Goal: Task Accomplishment & Management: Complete application form

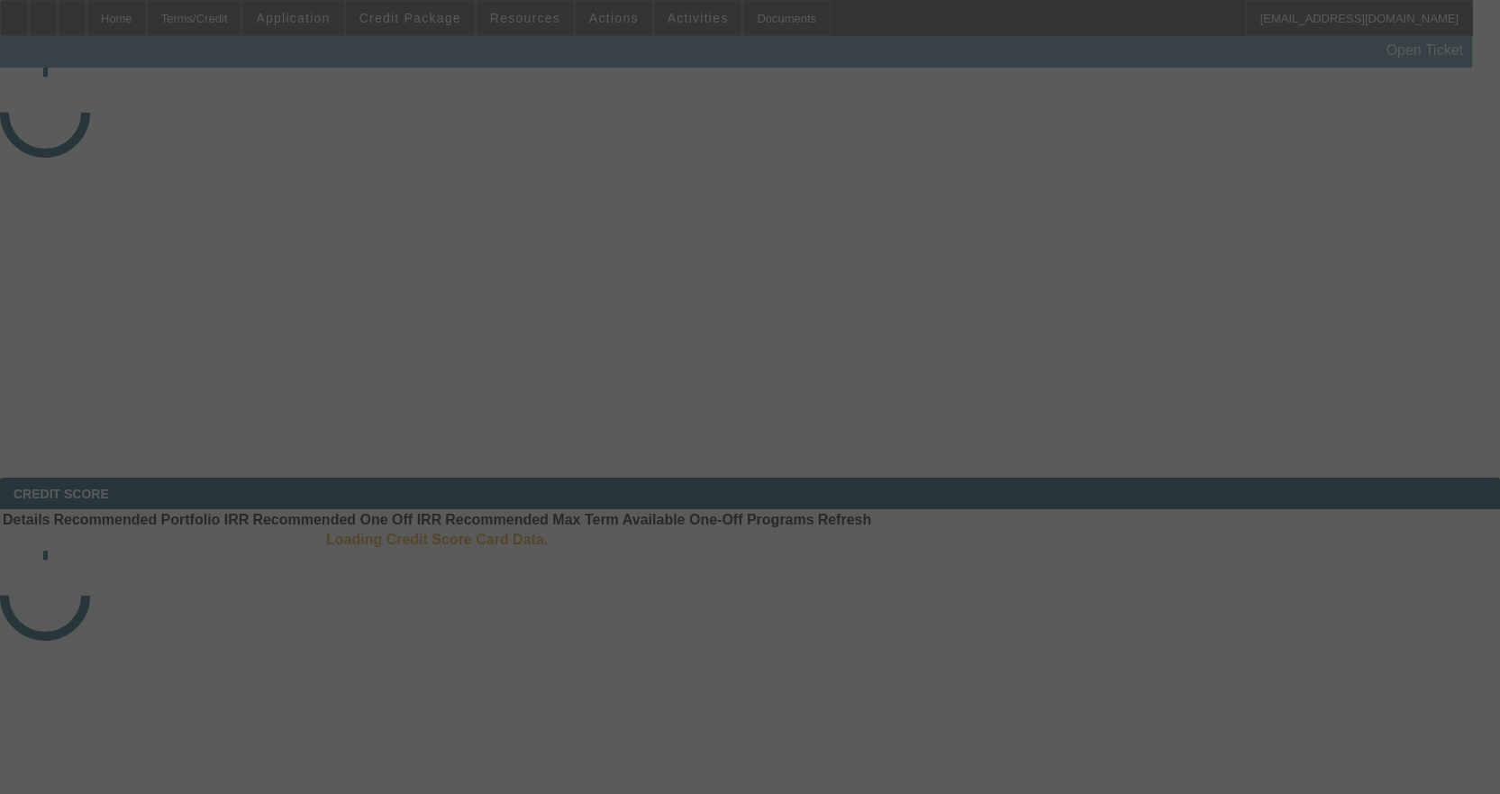
select select "3"
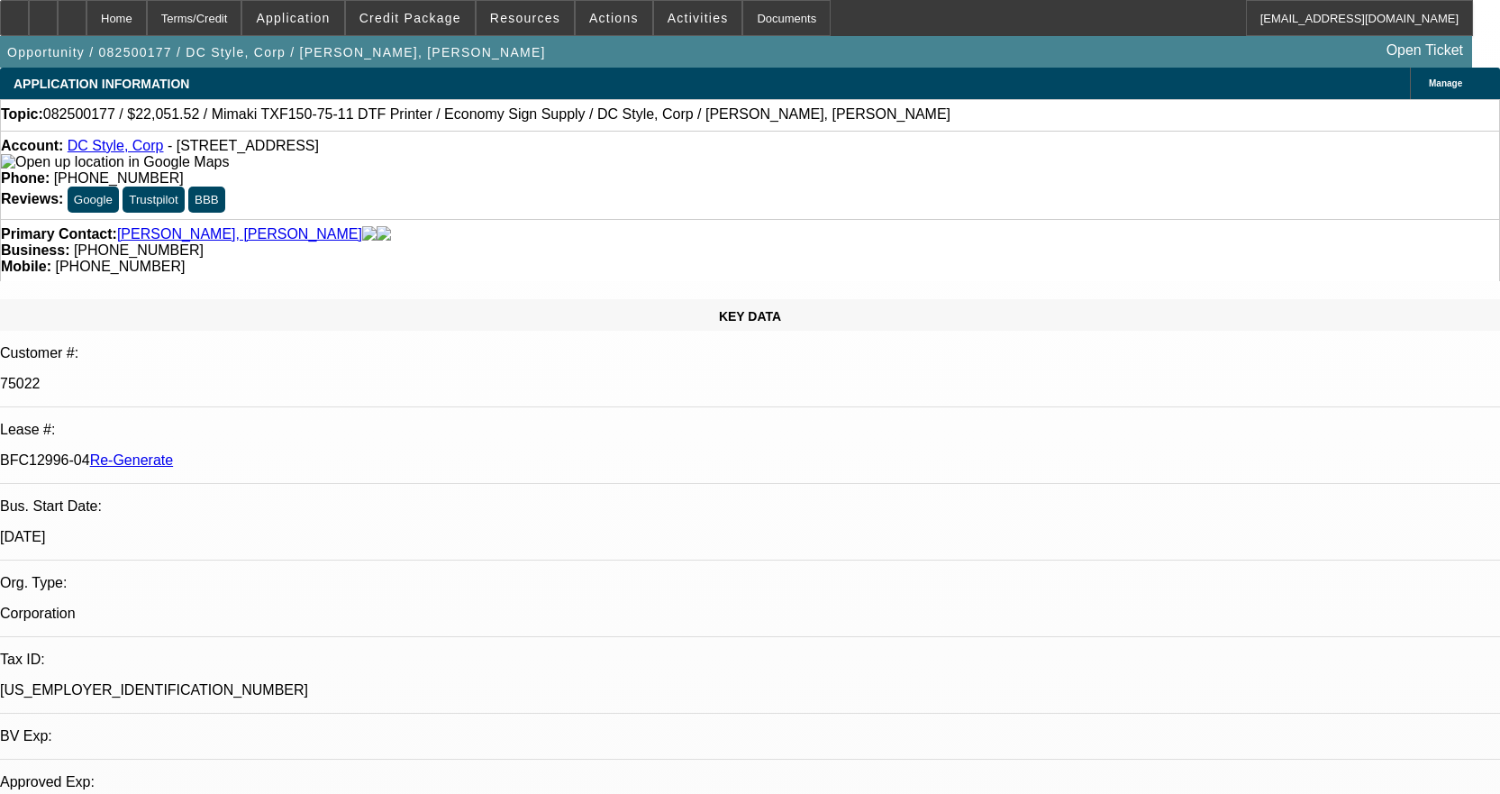
select select "0"
select select "6"
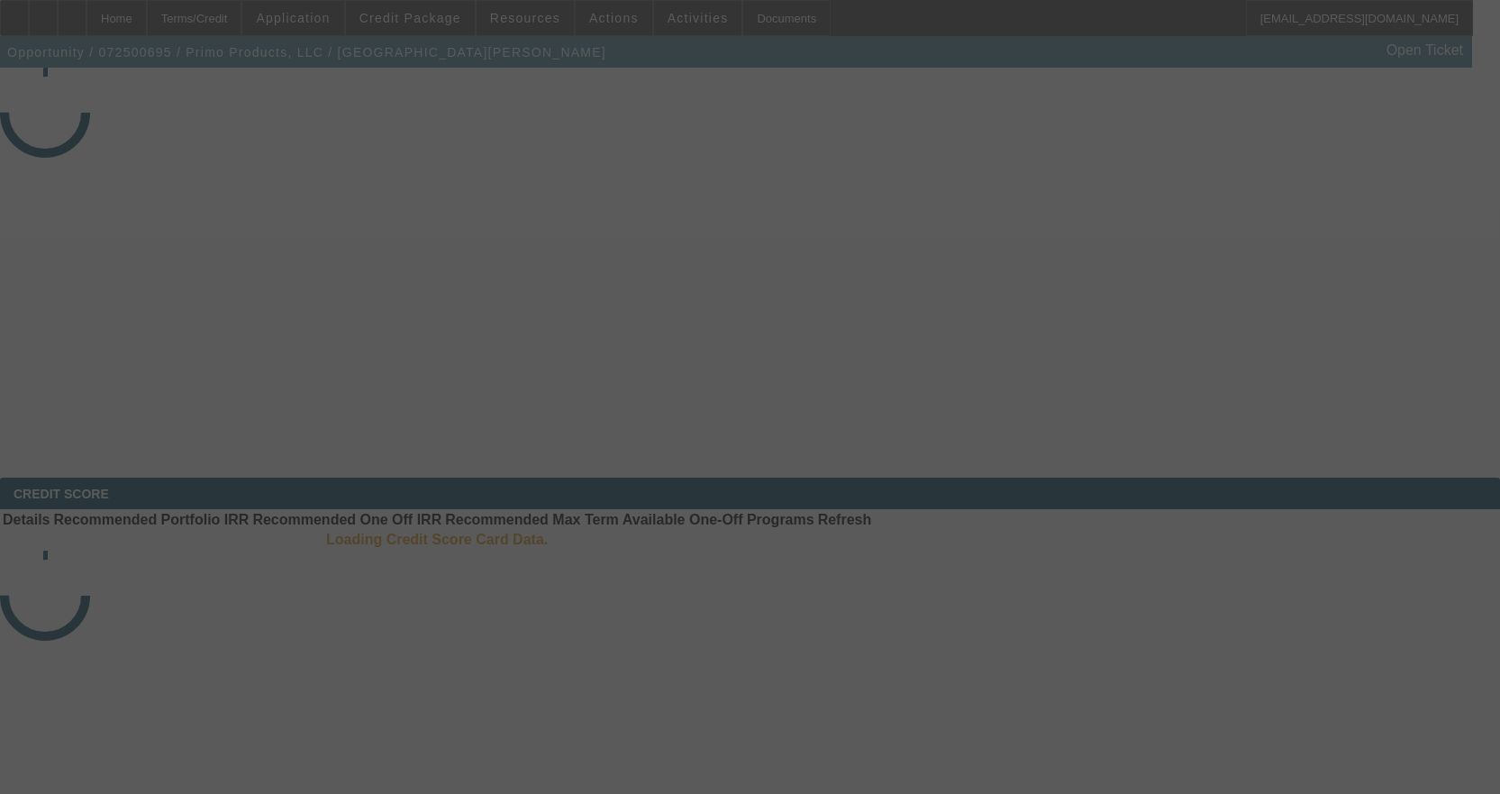
select select "3"
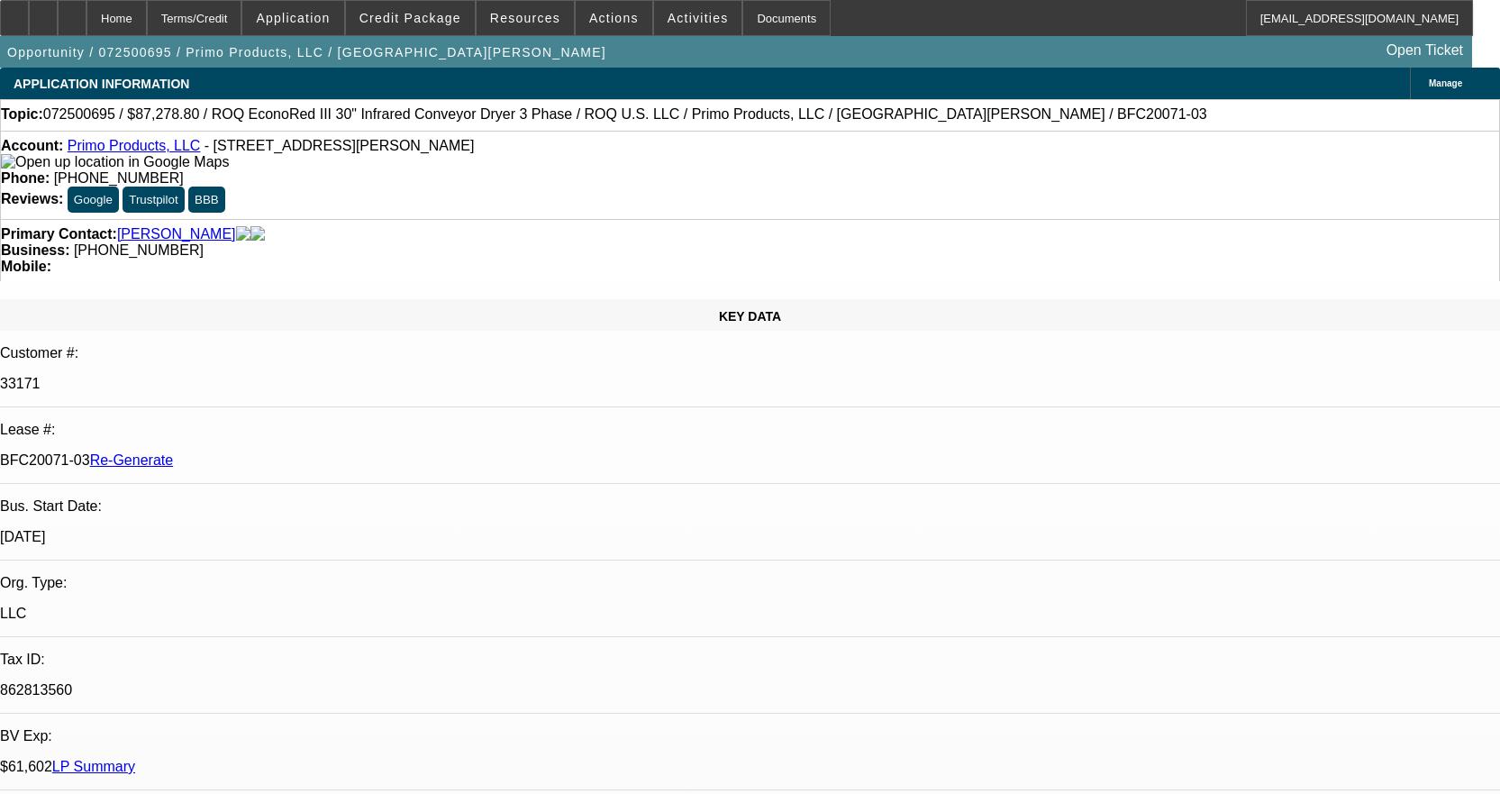
select select "0"
select select "2"
select select "0.1"
select select "1"
select select "2"
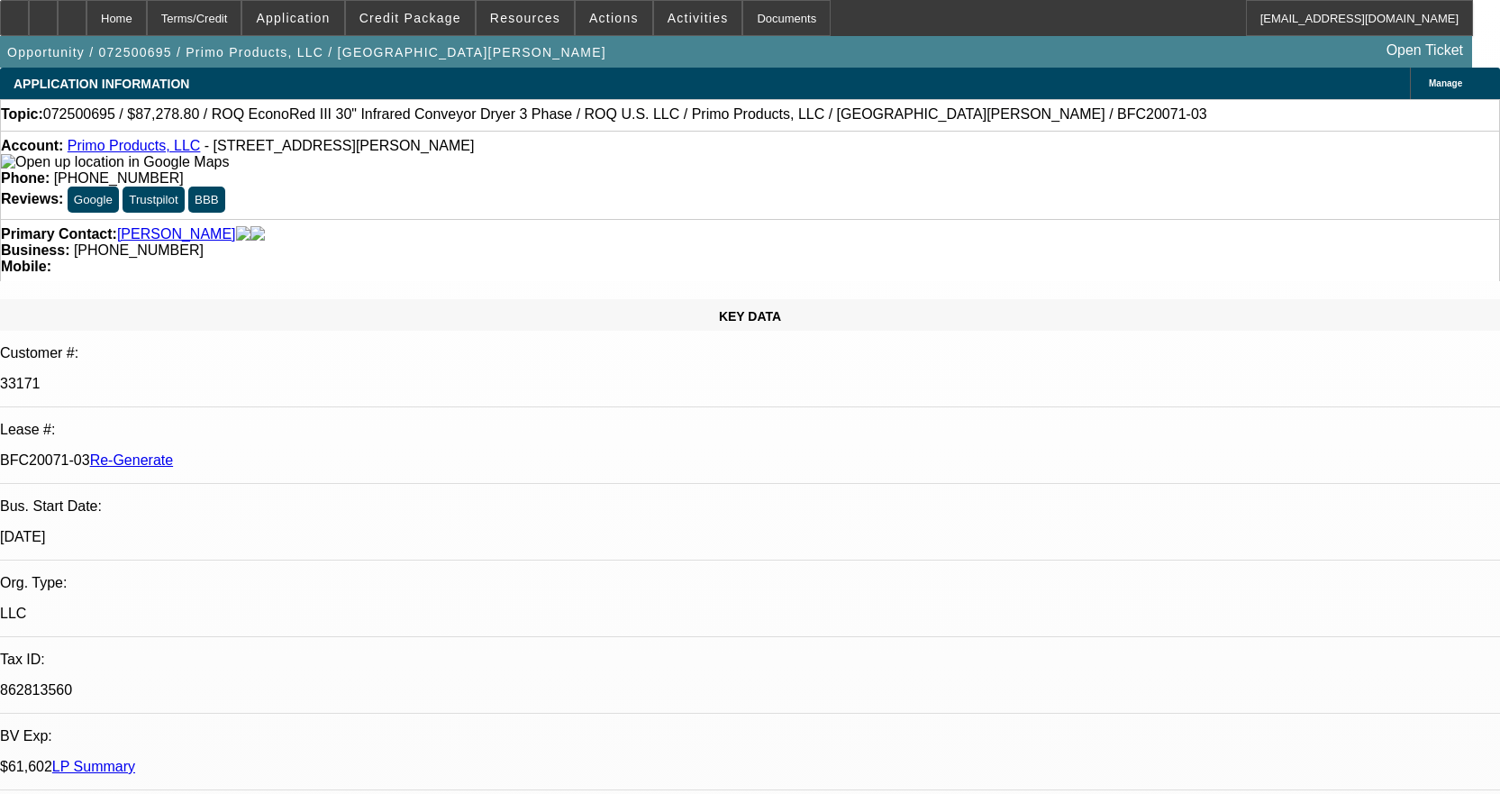
select select "4"
click at [758, 14] on div "Documents" at bounding box center [786, 18] width 88 height 36
click at [684, 14] on span "Activities" at bounding box center [697, 18] width 61 height 14
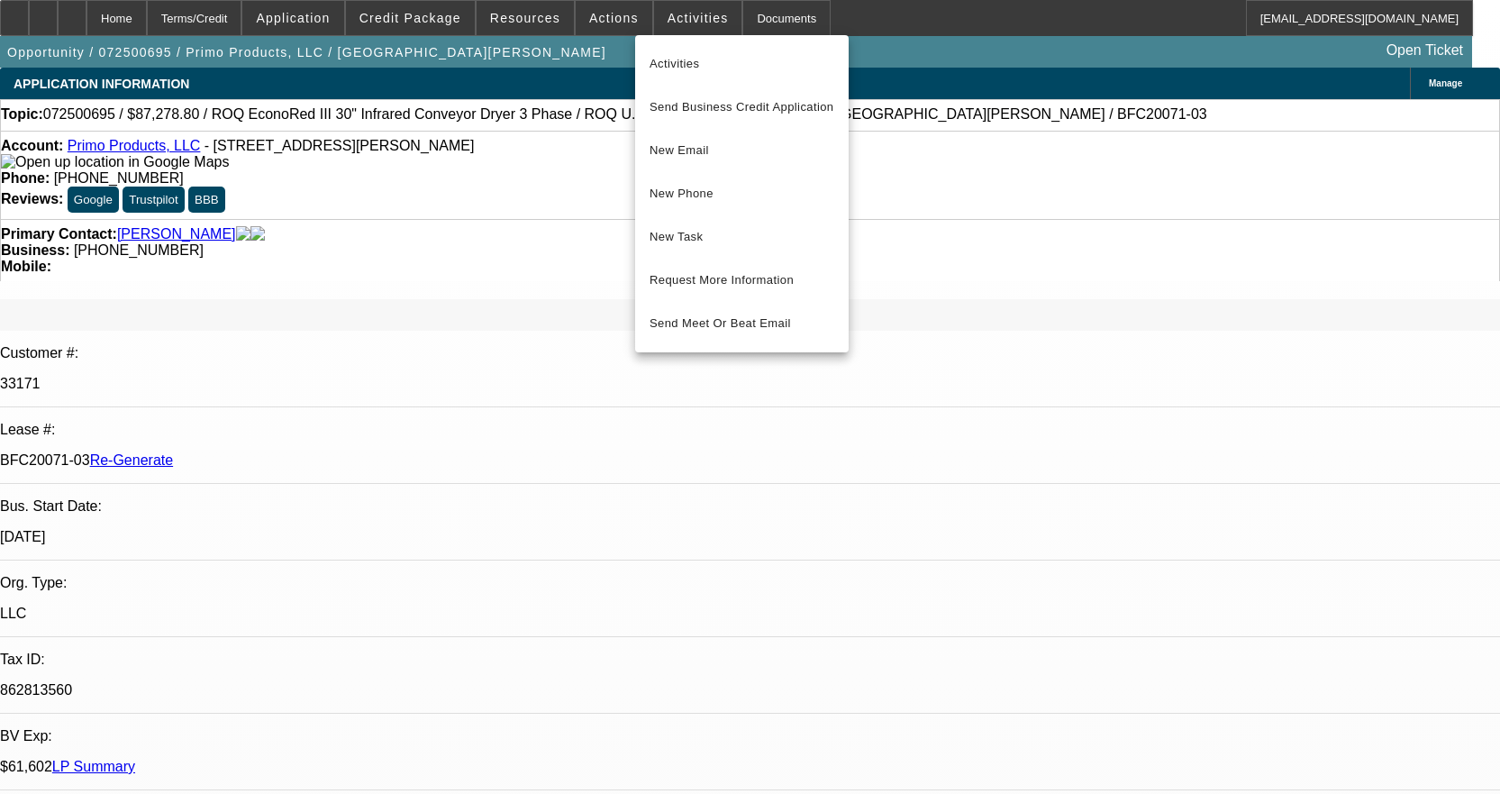
click at [765, 21] on div at bounding box center [750, 397] width 1500 height 794
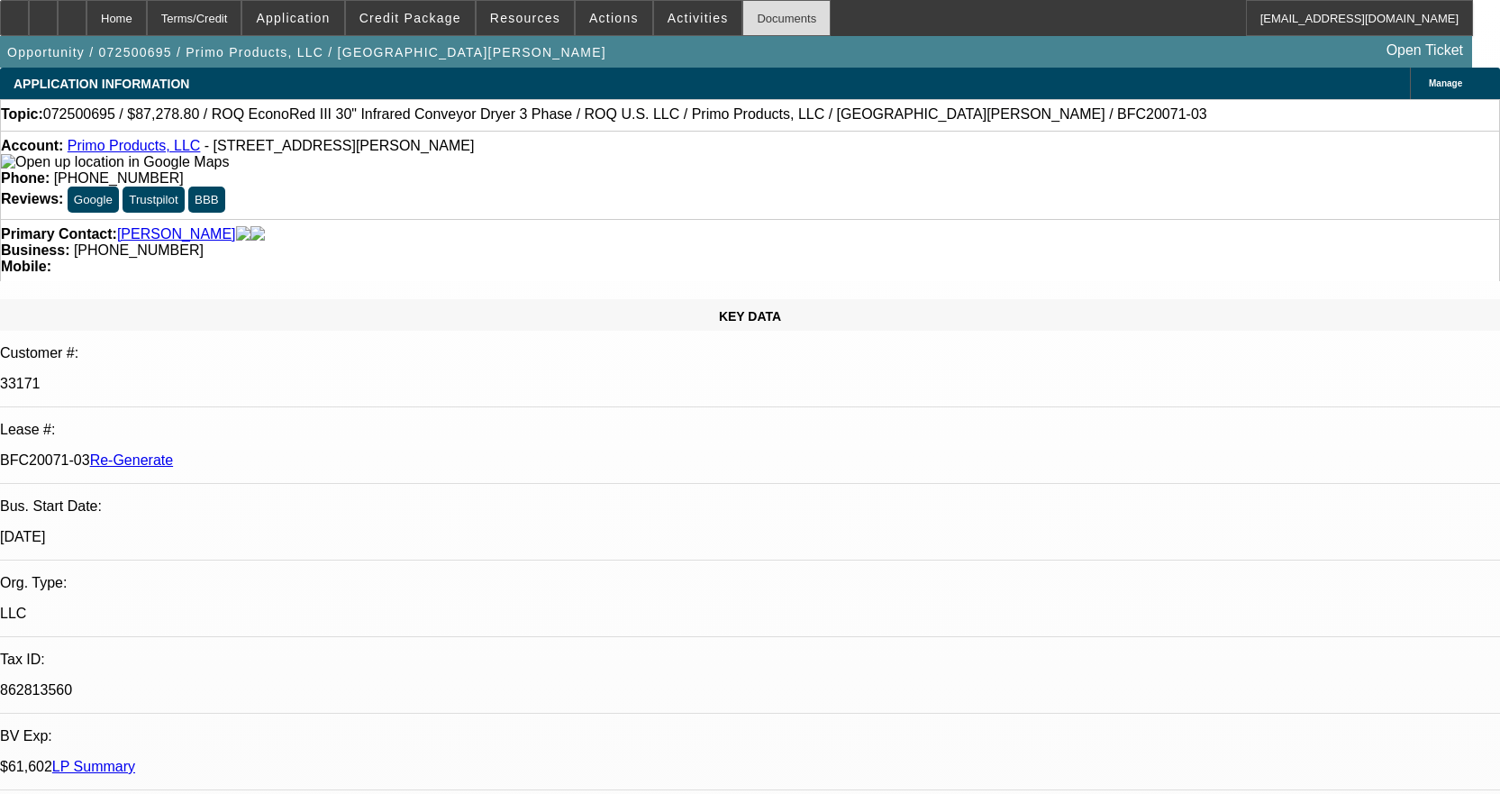
click at [765, 19] on div "Documents" at bounding box center [786, 18] width 88 height 36
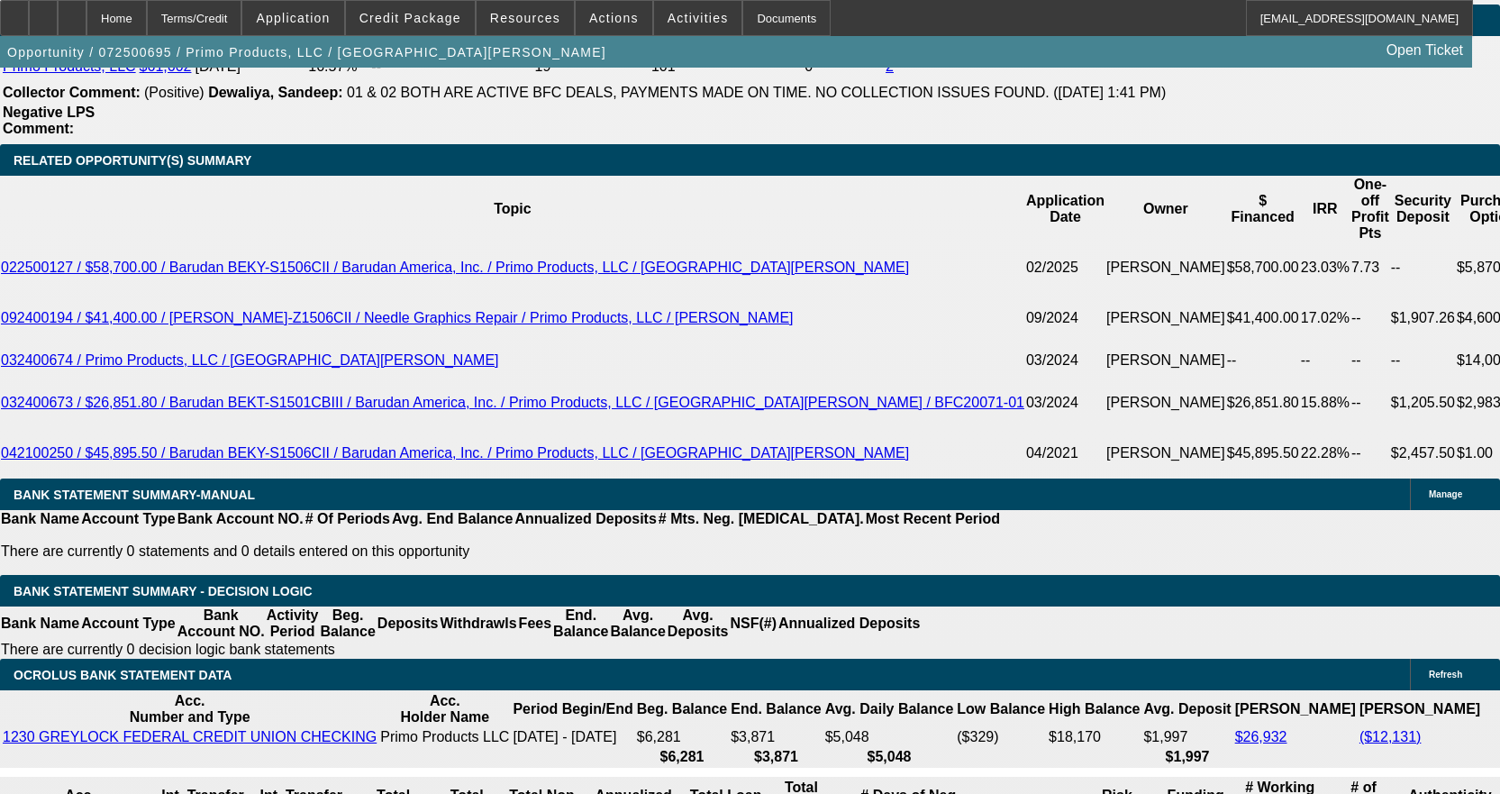
scroll to position [3243, 0]
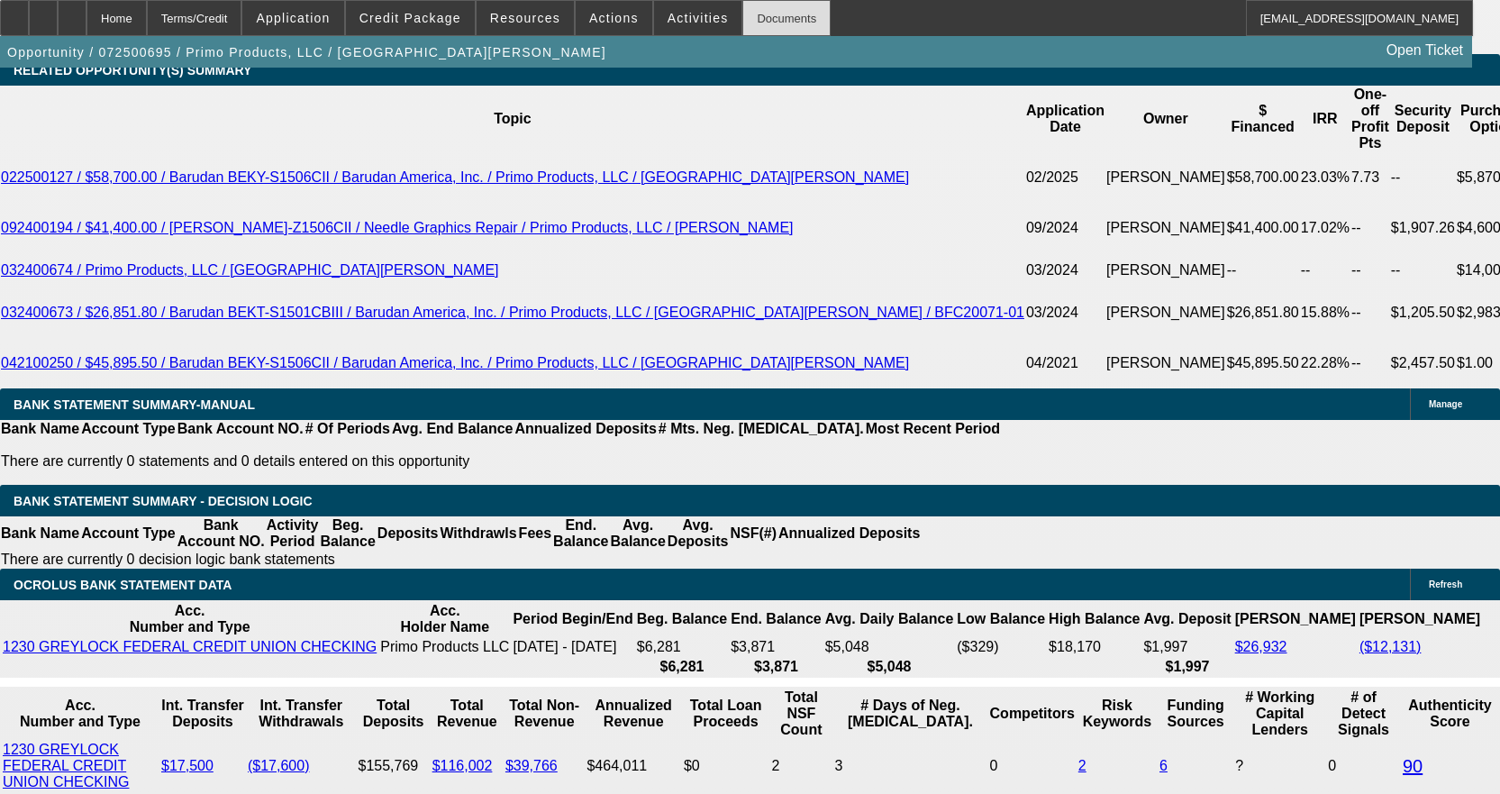
click at [747, 23] on div "Documents" at bounding box center [786, 18] width 88 height 36
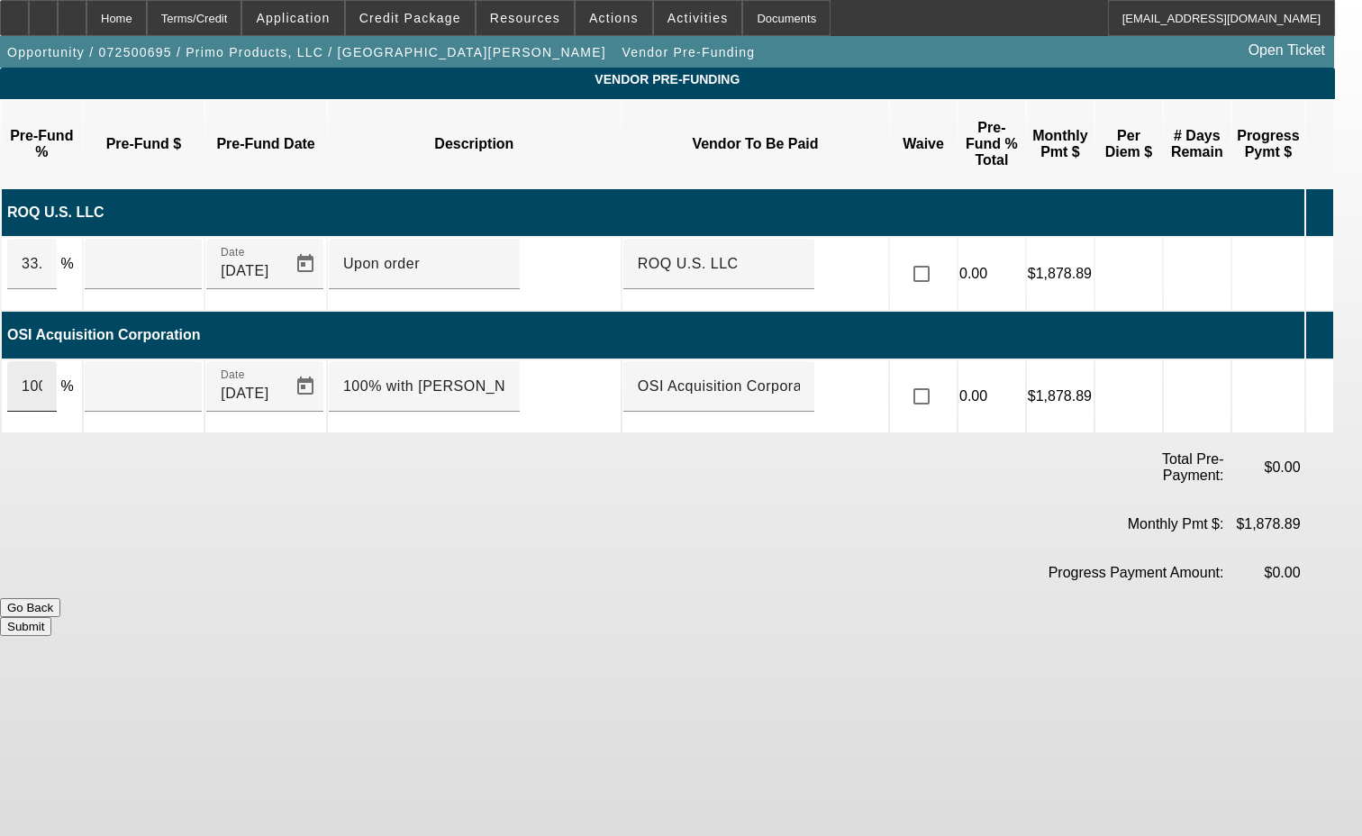
click at [38, 361] on div "100" at bounding box center [32, 386] width 50 height 50
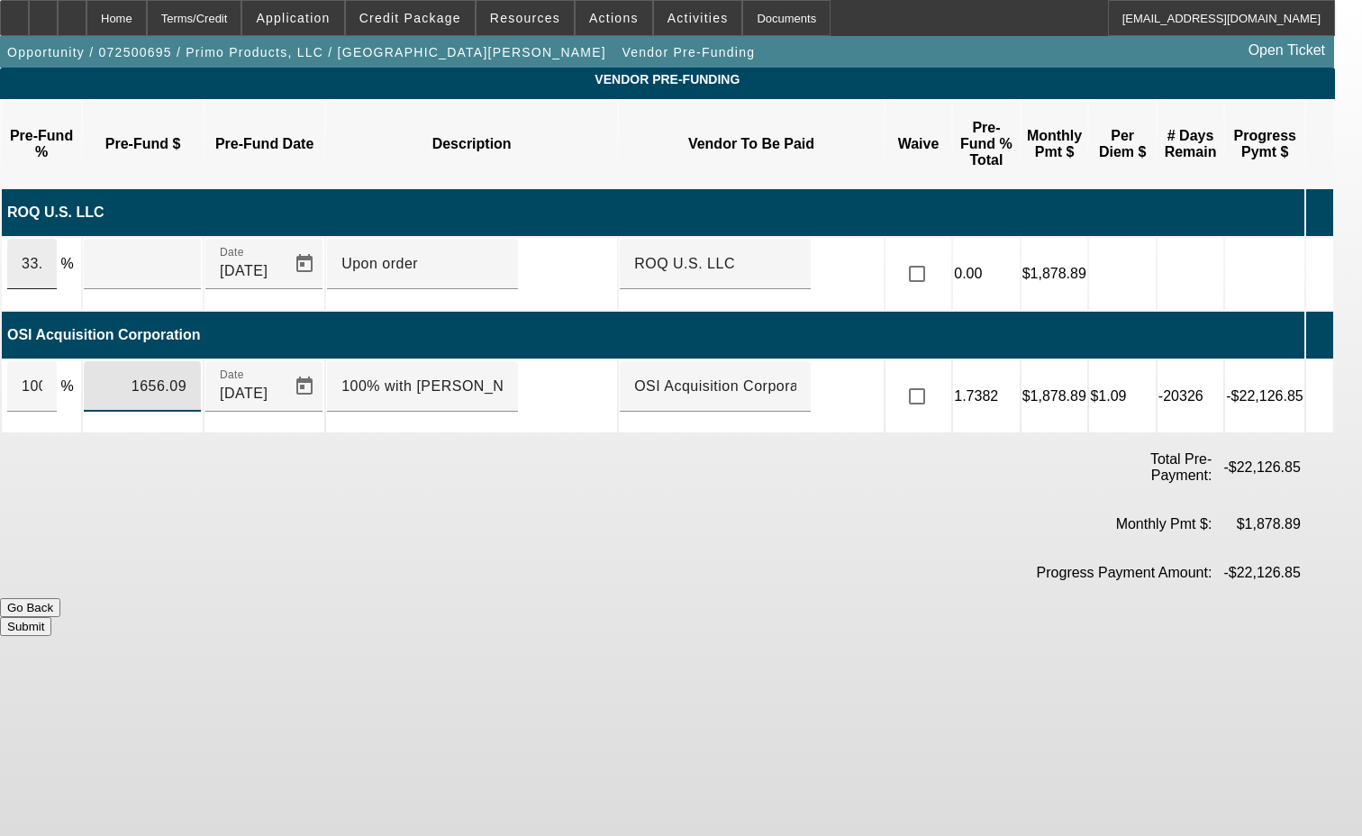
type input "$1,656.09"
click at [42, 253] on input "33.0000009" at bounding box center [32, 264] width 21 height 22
type input "$30,895.50"
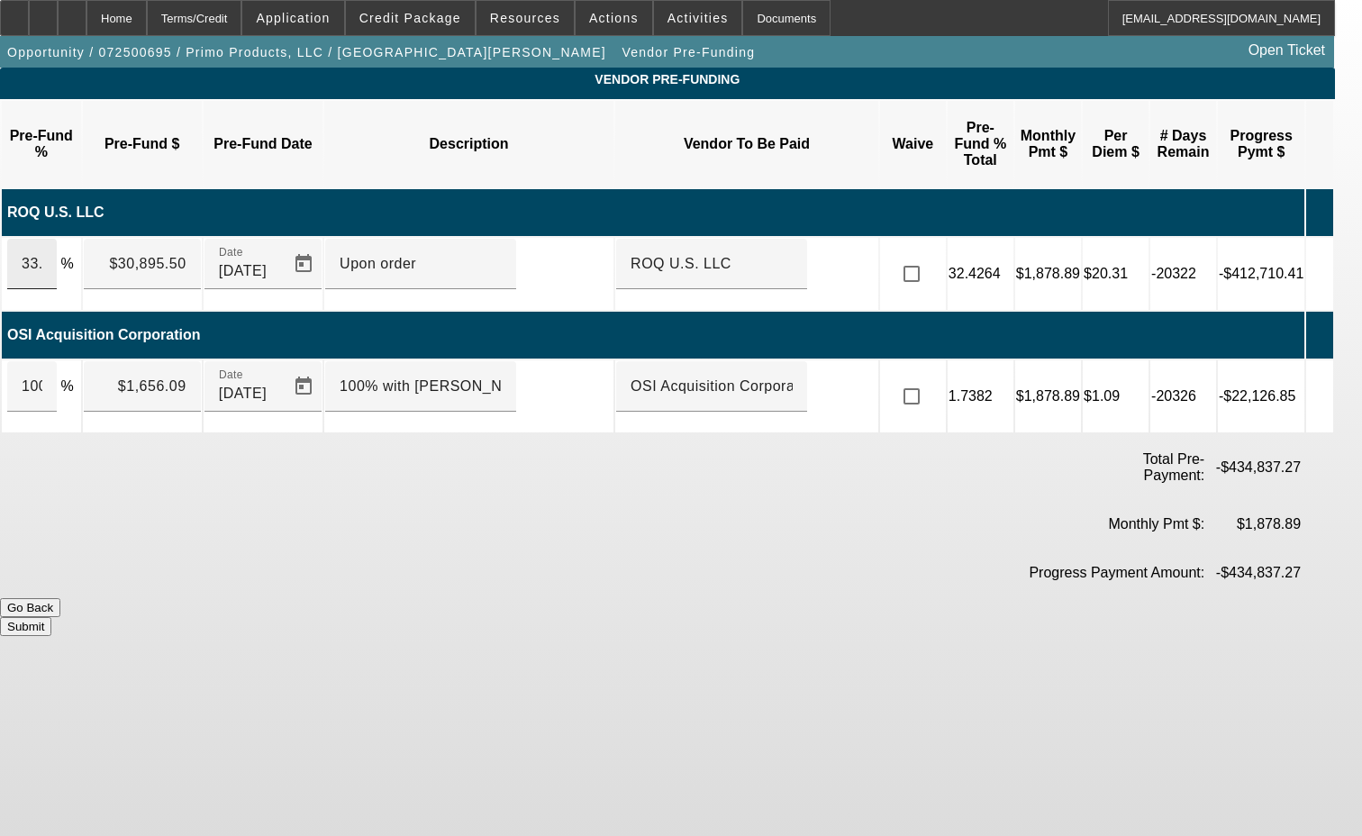
drag, startPoint x: 36, startPoint y: 218, endPoint x: 61, endPoint y: 221, distance: 25.4
click at [57, 239] on div "33.0000009" at bounding box center [32, 264] width 50 height 50
type input "3"
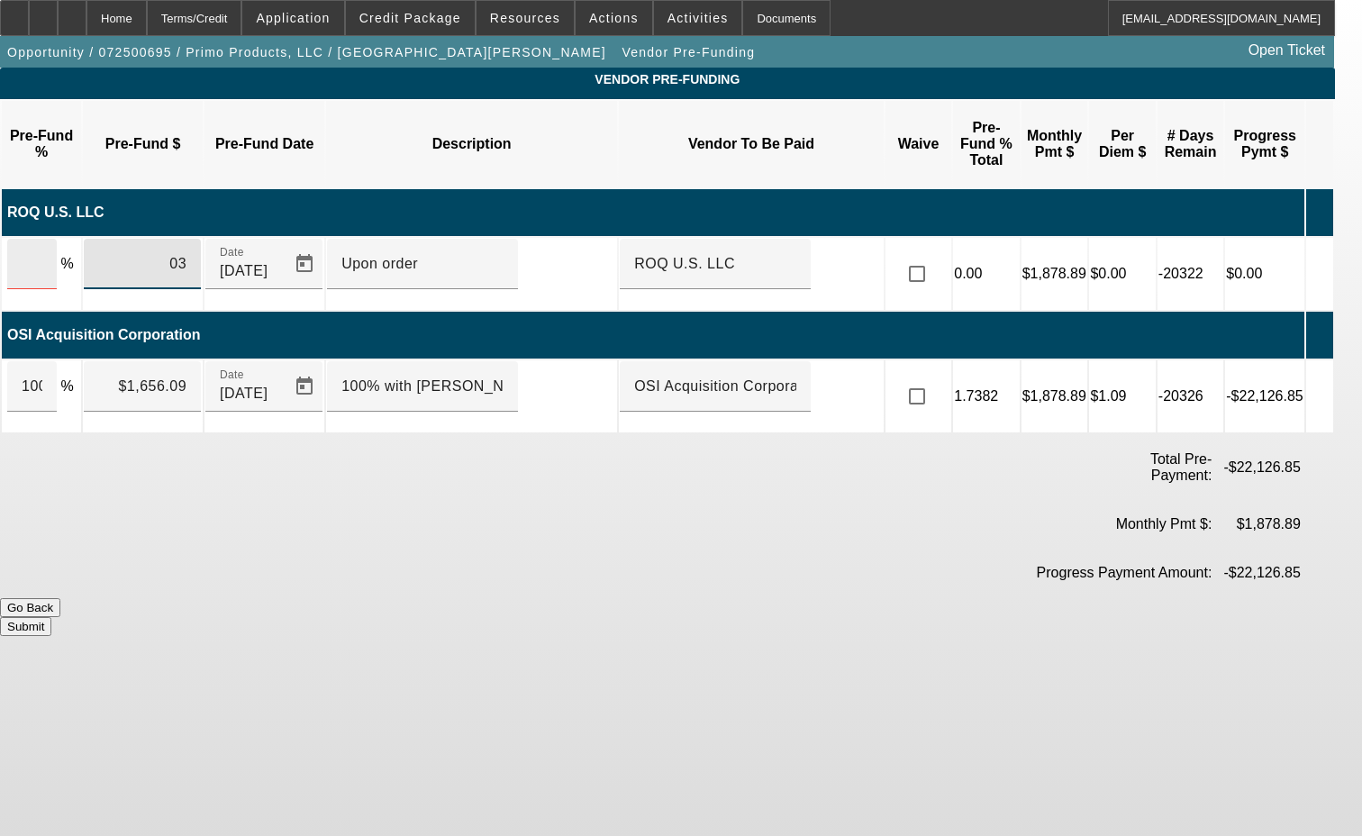
type input "0"
type input "31027.50"
type input "33.1409975"
type input "$31,027.50"
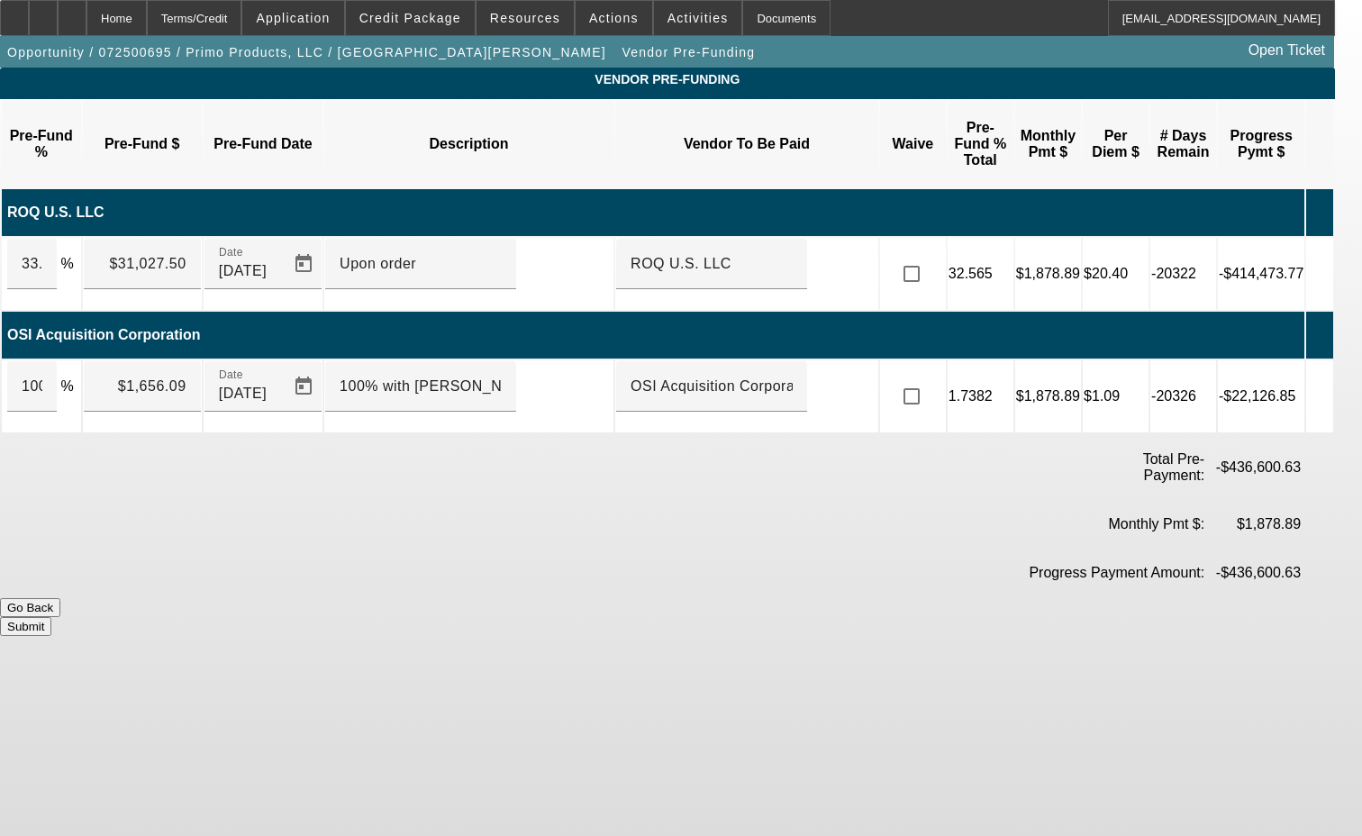
click at [51, 617] on button "Submit" at bounding box center [25, 626] width 51 height 19
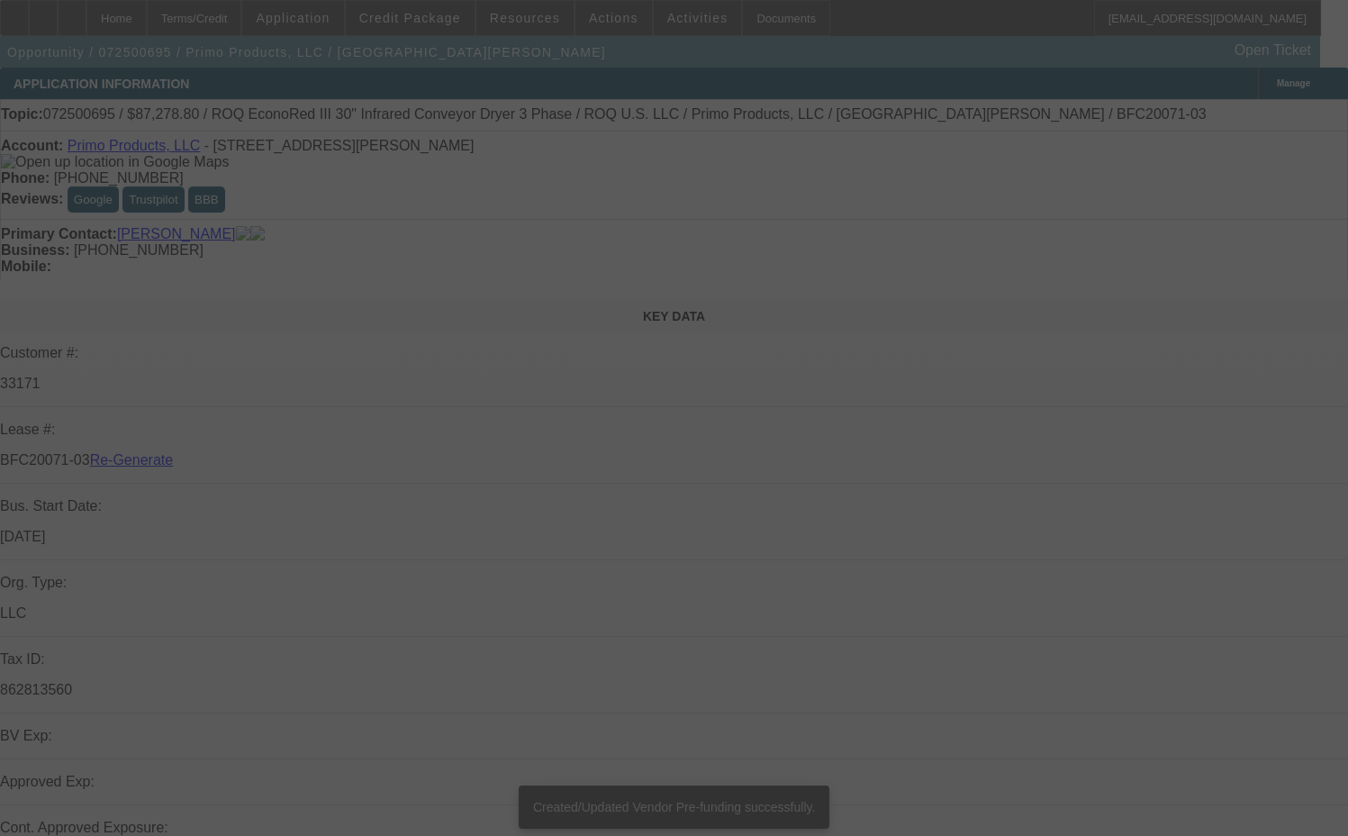
select select "3"
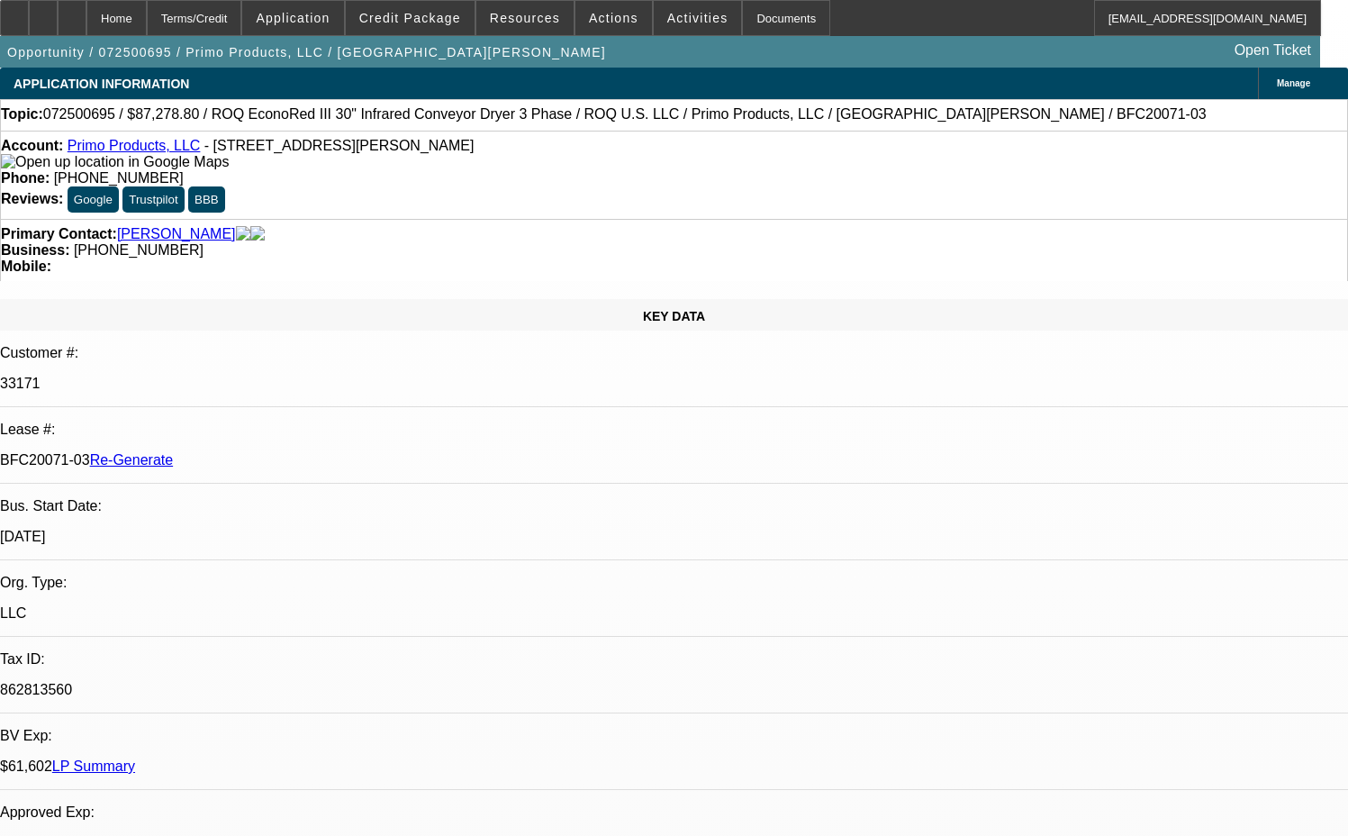
select select "0"
select select "2"
select select "0.1"
select select "4"
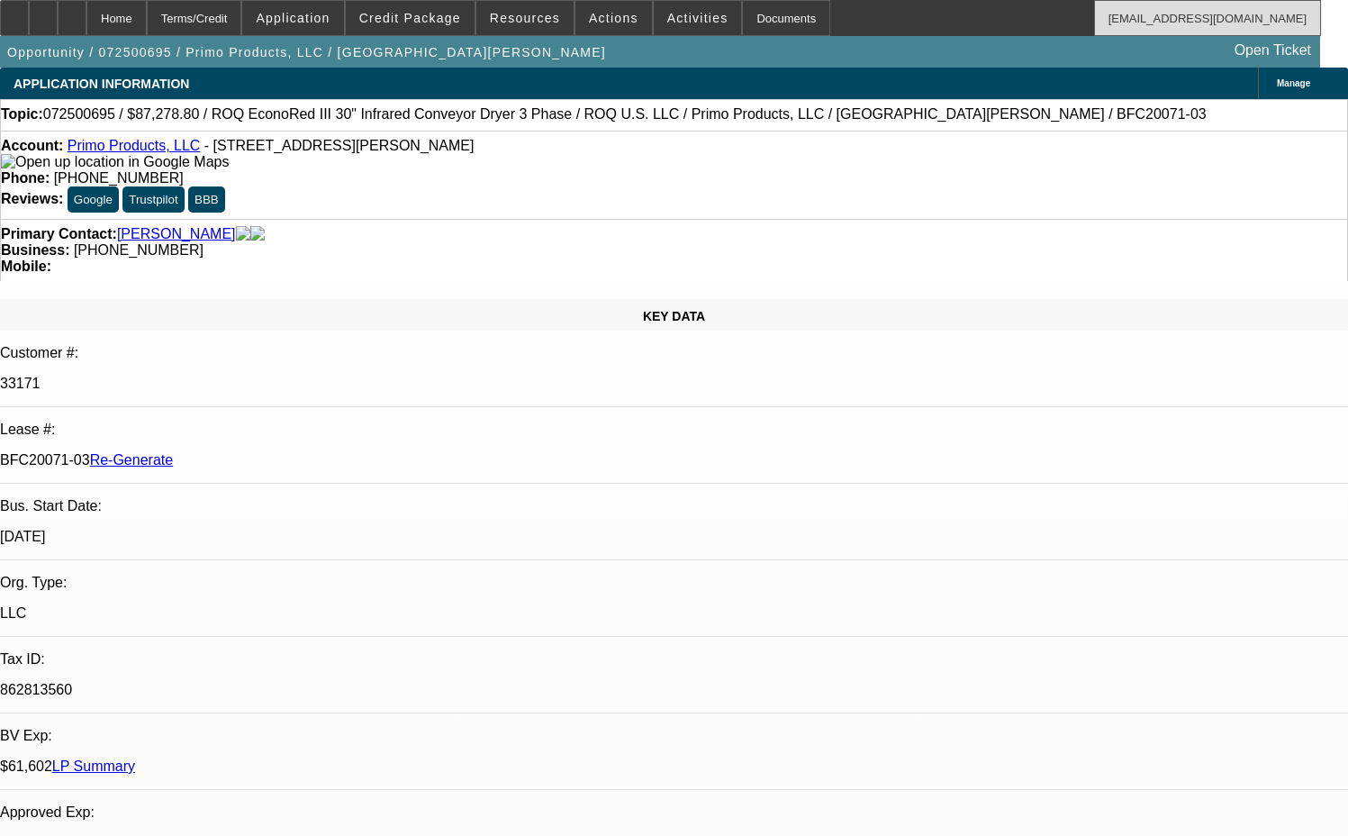
select select "1"
